Goal: Transaction & Acquisition: Purchase product/service

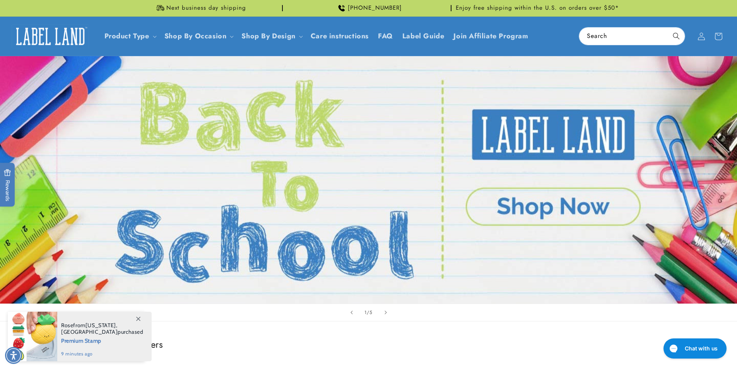
click at [575, 208] on link "Open this option" at bounding box center [368, 179] width 737 height 247
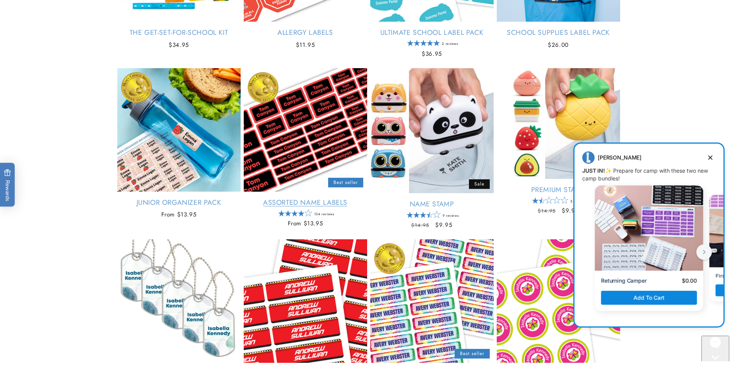
scroll to position [232, 0]
